Goal: Information Seeking & Learning: Learn about a topic

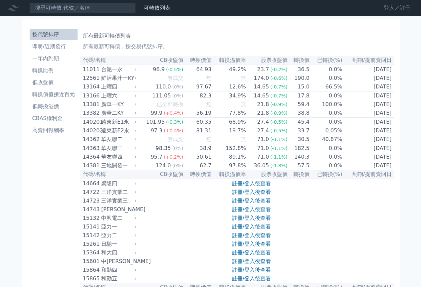
click at [390, 9] on link "登入／註冊" at bounding box center [397, 8] width 37 height 11
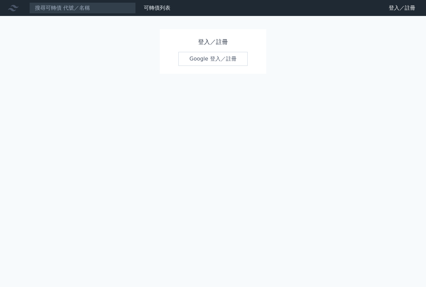
click at [203, 61] on link "Google 登入／註冊" at bounding box center [212, 59] width 69 height 14
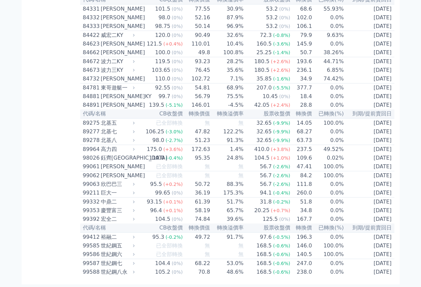
scroll to position [3891, 0]
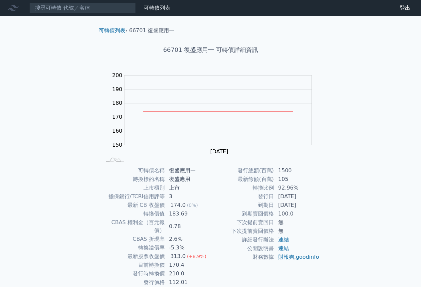
scroll to position [21, 0]
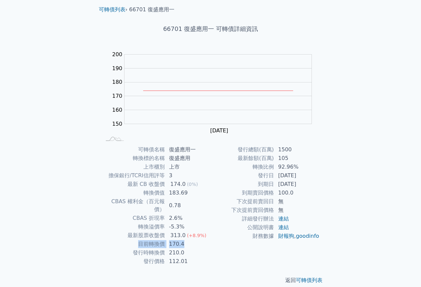
drag, startPoint x: 136, startPoint y: 234, endPoint x: 205, endPoint y: 238, distance: 69.7
click at [205, 240] on tr "目前轉換價 170.4" at bounding box center [156, 244] width 109 height 9
